Goal: Transaction & Acquisition: Purchase product/service

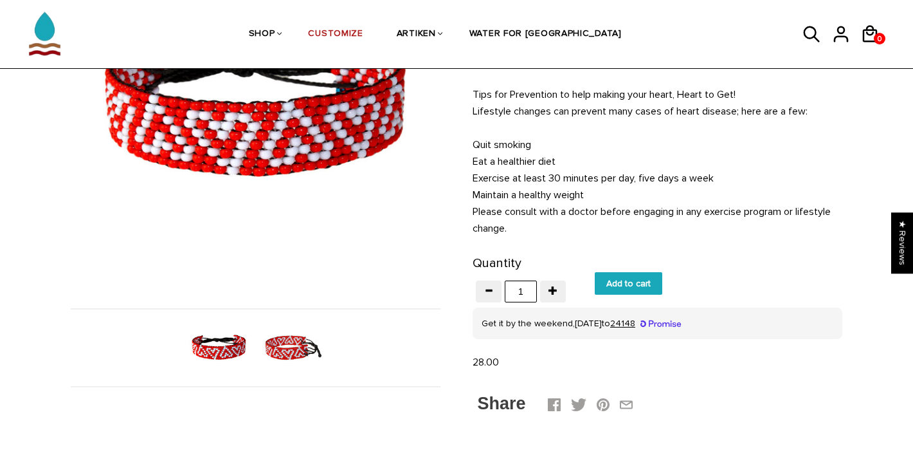
scroll to position [224, 0]
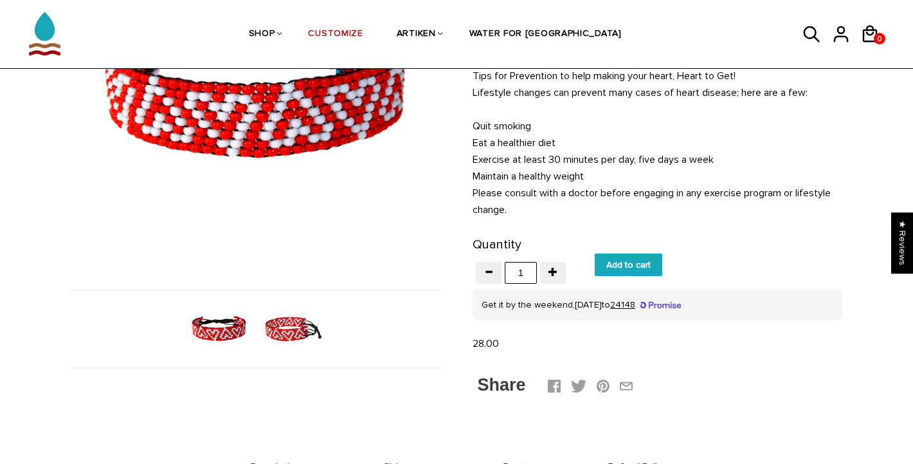
click at [655, 253] on input "Add to cart" at bounding box center [629, 264] width 68 height 23
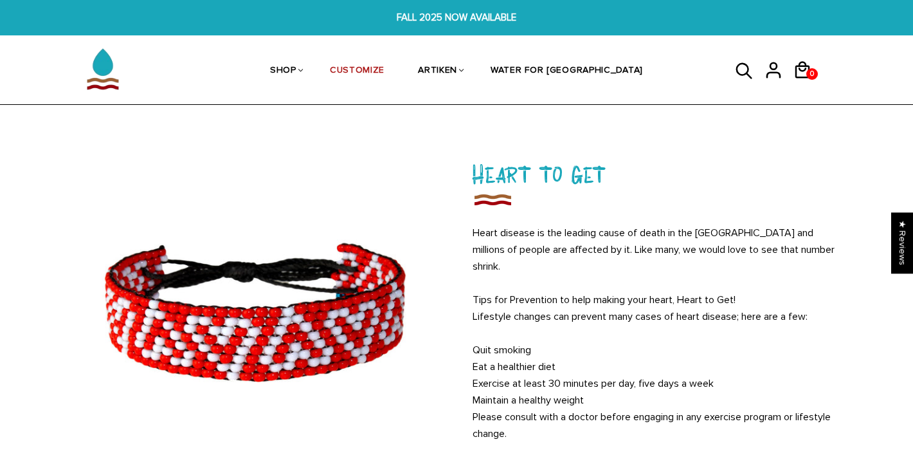
scroll to position [0, 0]
type input "Add to cart"
click at [470, 18] on span "FALL 2025 NOW AVAILABLE" at bounding box center [457, 17] width 350 height 15
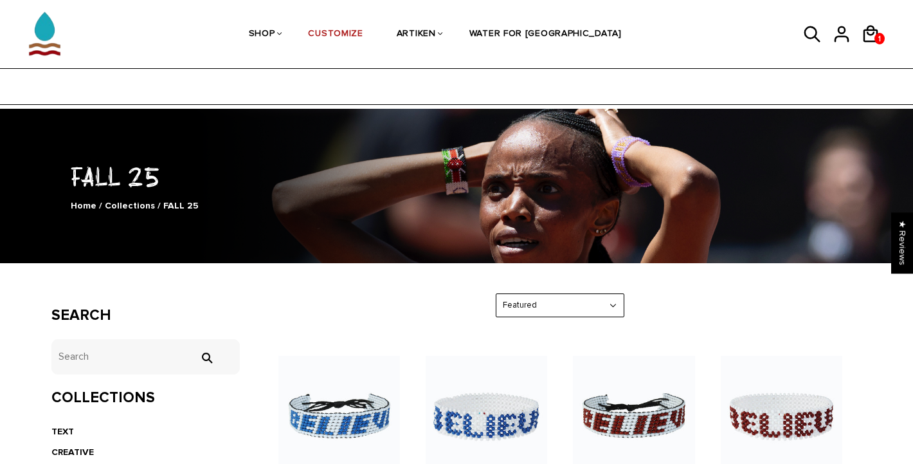
scroll to position [317, 0]
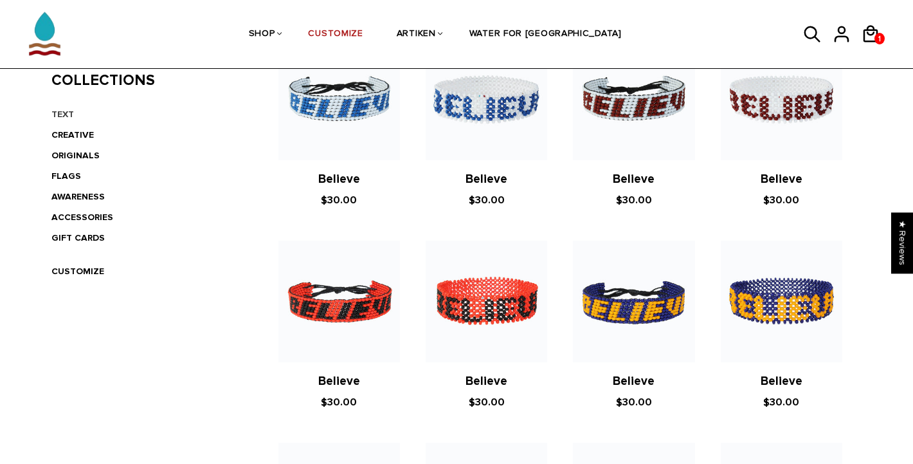
click at [64, 109] on link "TEXT" at bounding box center [62, 114] width 23 height 11
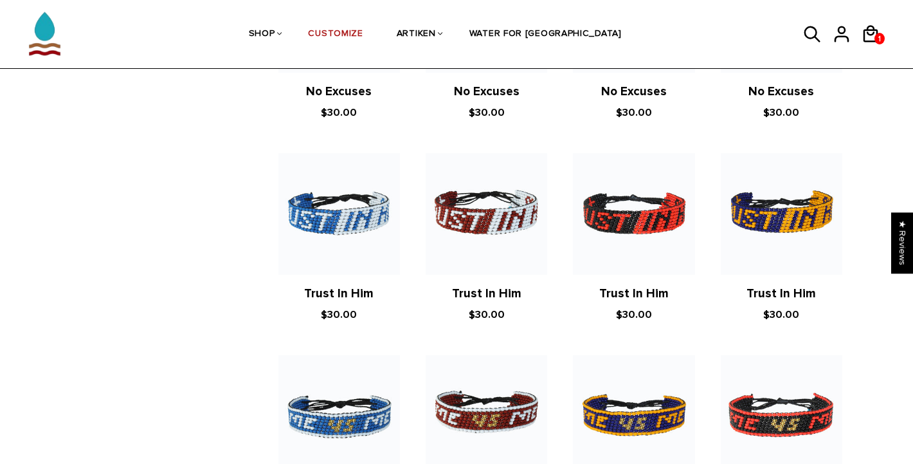
scroll to position [579, 0]
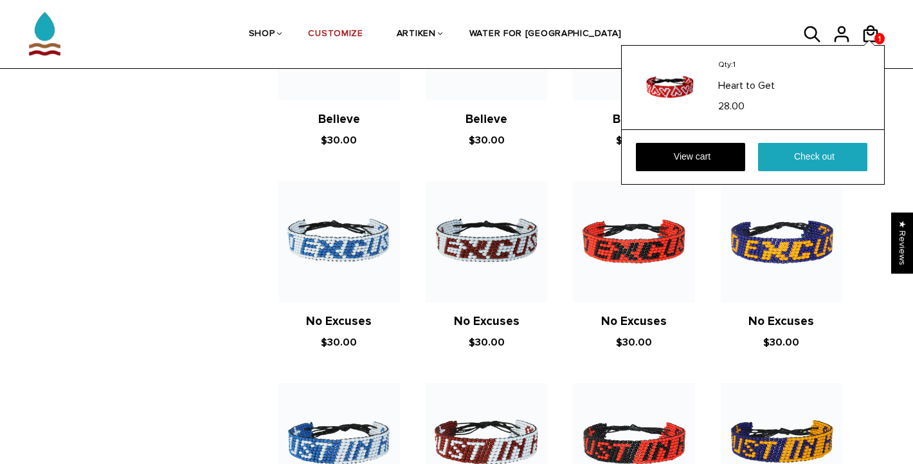
click at [870, 45] on div "Qty: 1 Heart to Get 28.00 View cart Check out" at bounding box center [753, 115] width 264 height 140
click at [825, 156] on link "Check out" at bounding box center [812, 157] width 109 height 28
